Goal: Check status: Check status

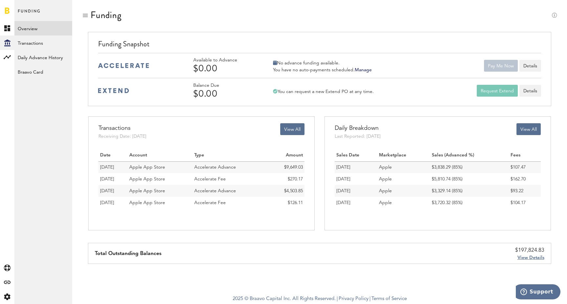
scroll to position [0, 0]
click at [10, 55] on rect at bounding box center [7, 57] width 8 height 8
click at [44, 31] on link "Monetization" at bounding box center [43, 28] width 58 height 14
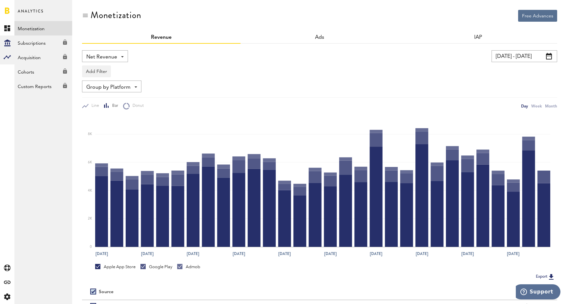
click at [11, 43] on div "Created with Sketch." at bounding box center [7, 42] width 14 height 14
click at [53, 33] on link "Overview" at bounding box center [43, 28] width 58 height 14
